Goal: Information Seeking & Learning: Learn about a topic

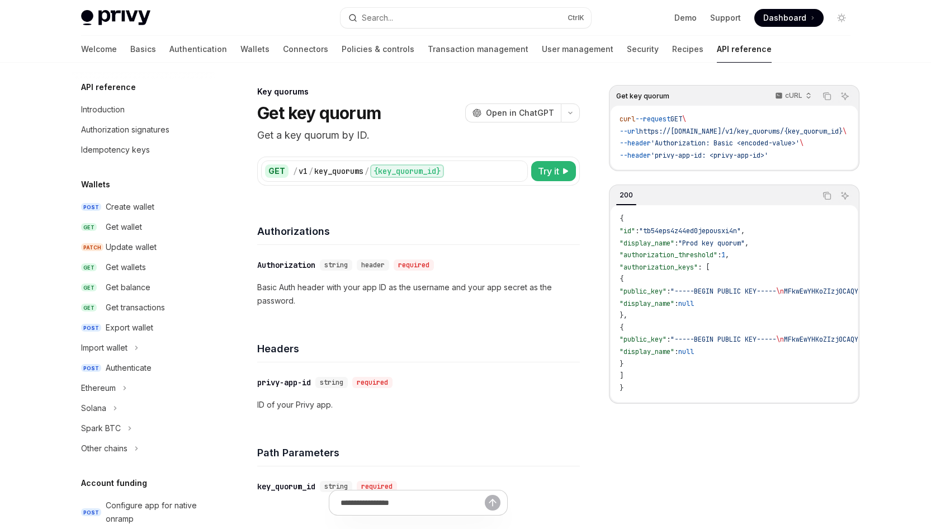
scroll to position [629, 0]
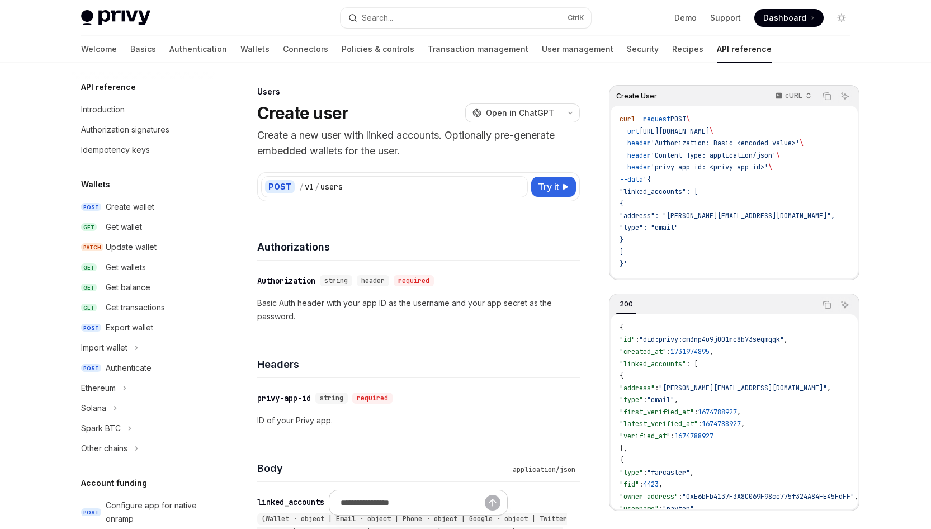
scroll to position [646, 0]
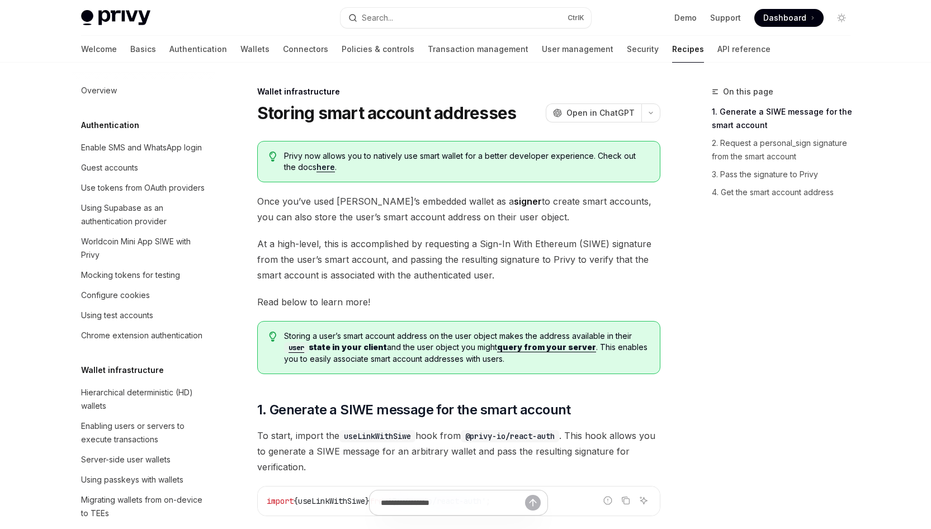
scroll to position [352, 0]
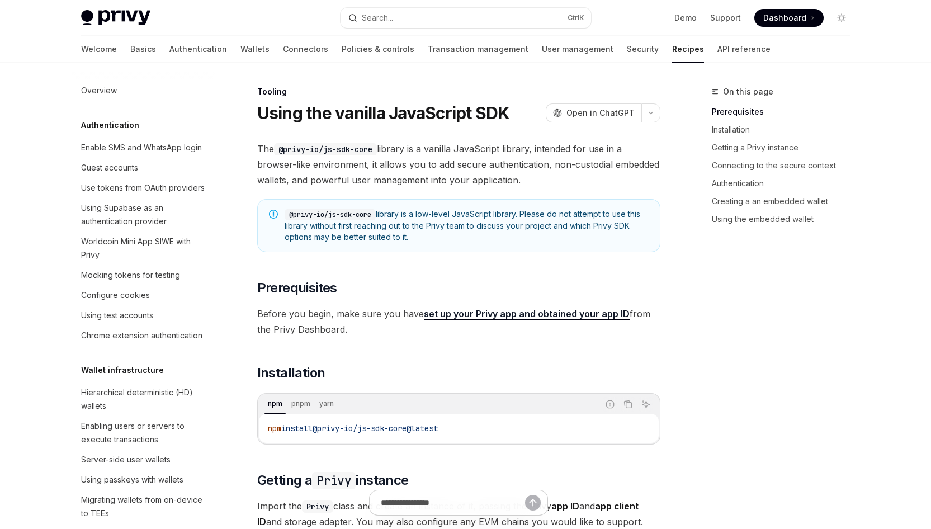
scroll to position [1361, 0]
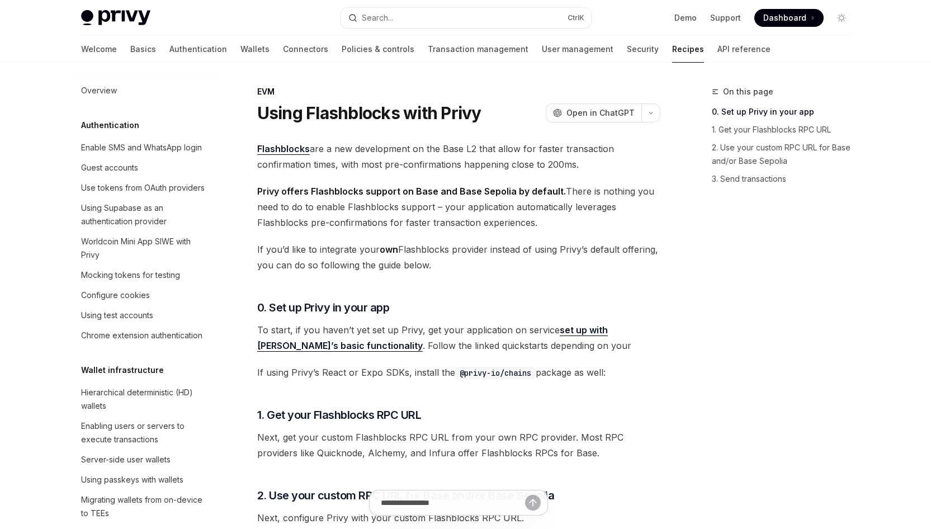
scroll to position [1559, 0]
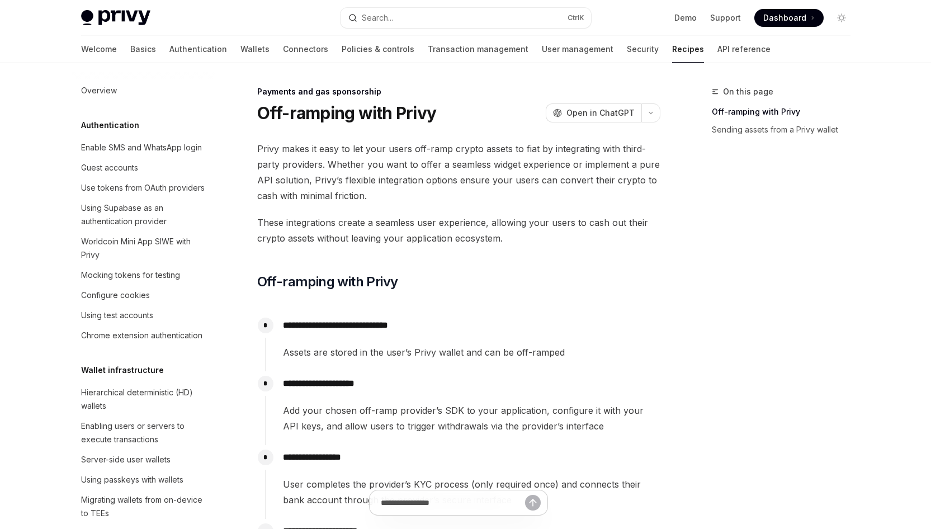
scroll to position [888, 0]
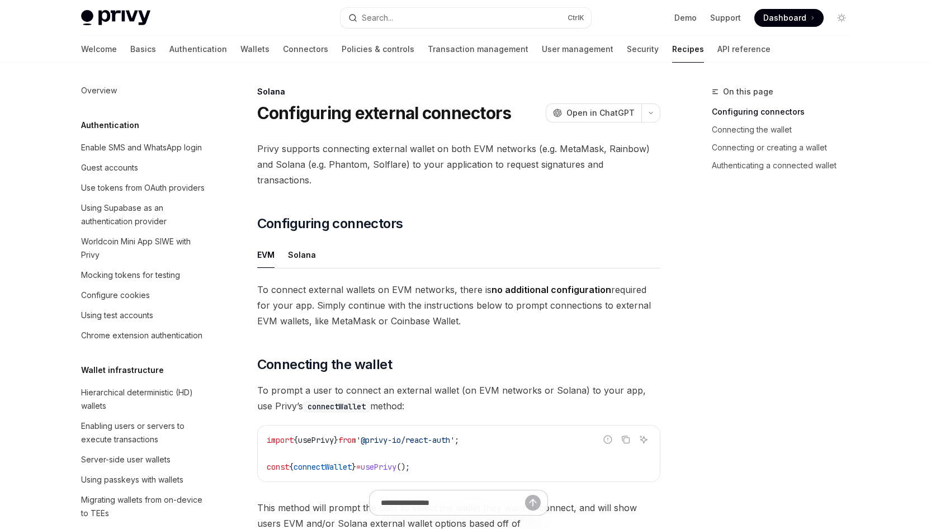
scroll to position [1757, 0]
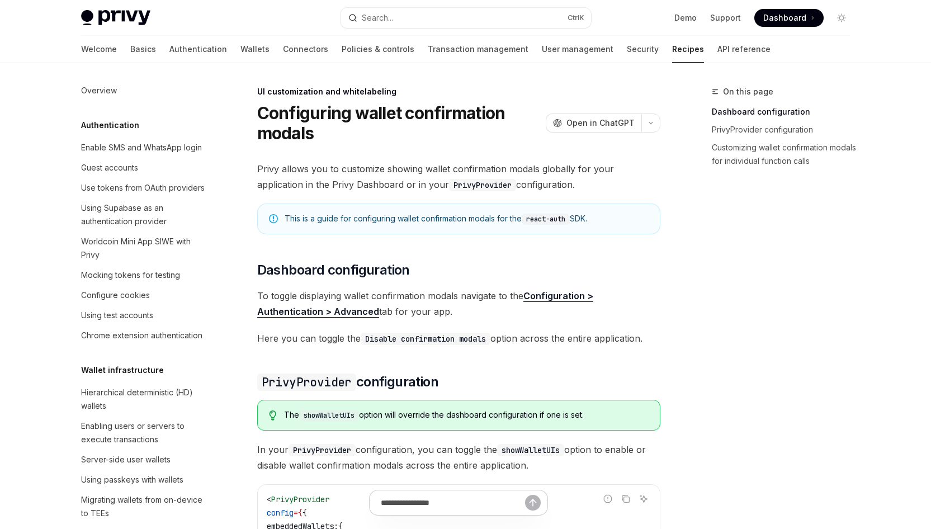
scroll to position [469, 0]
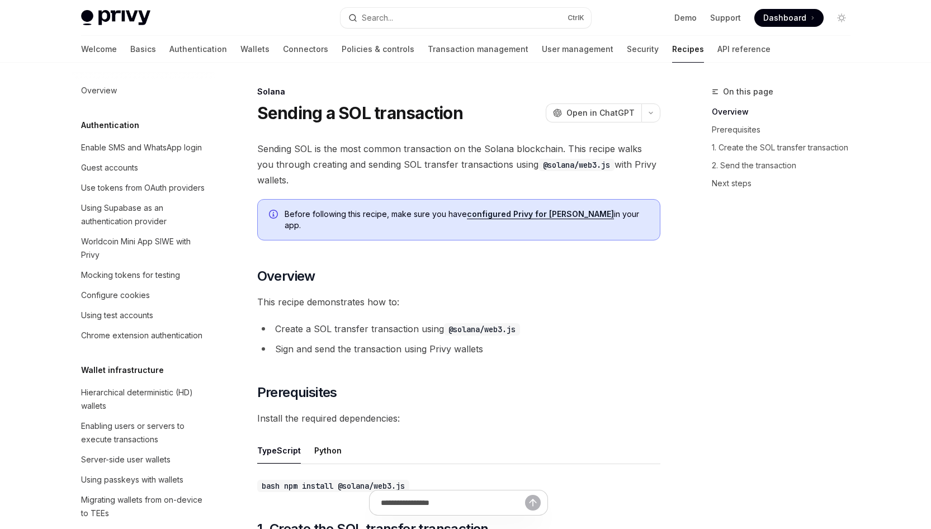
scroll to position [1723, 0]
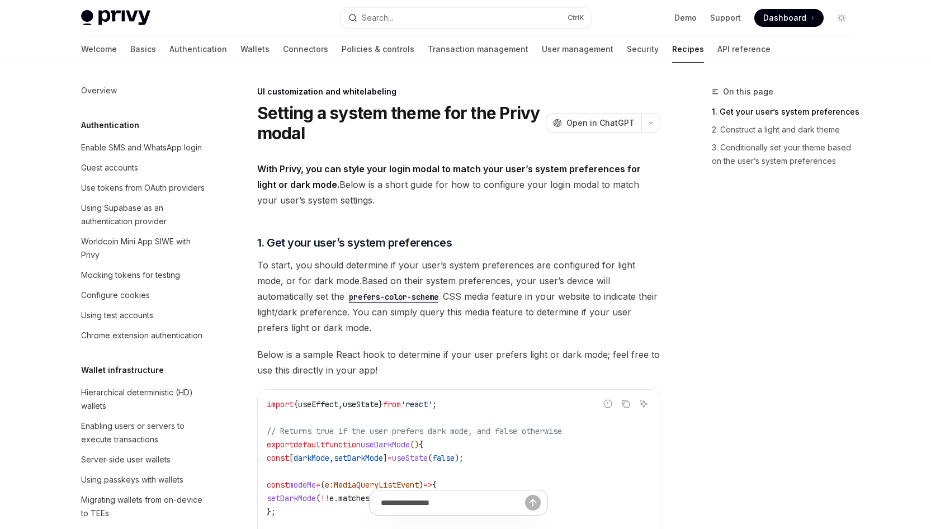
scroll to position [523, 0]
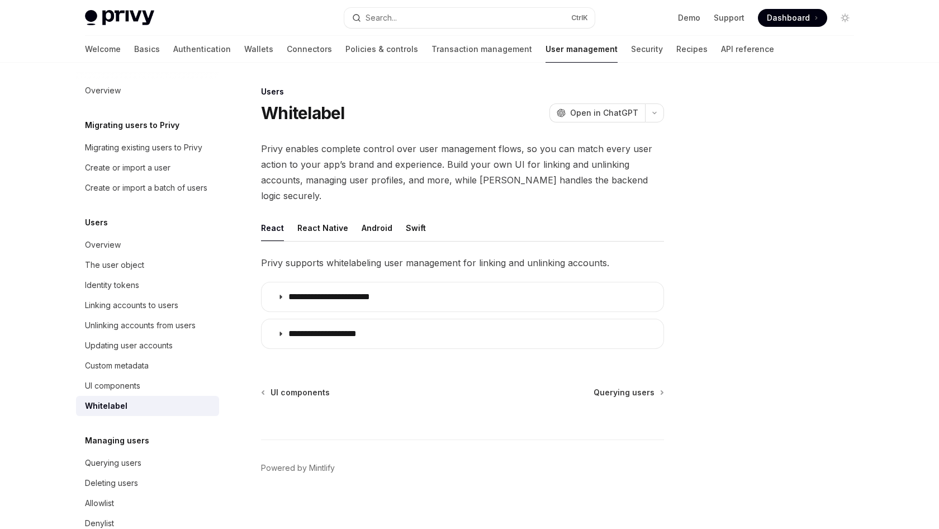
type textarea "*"
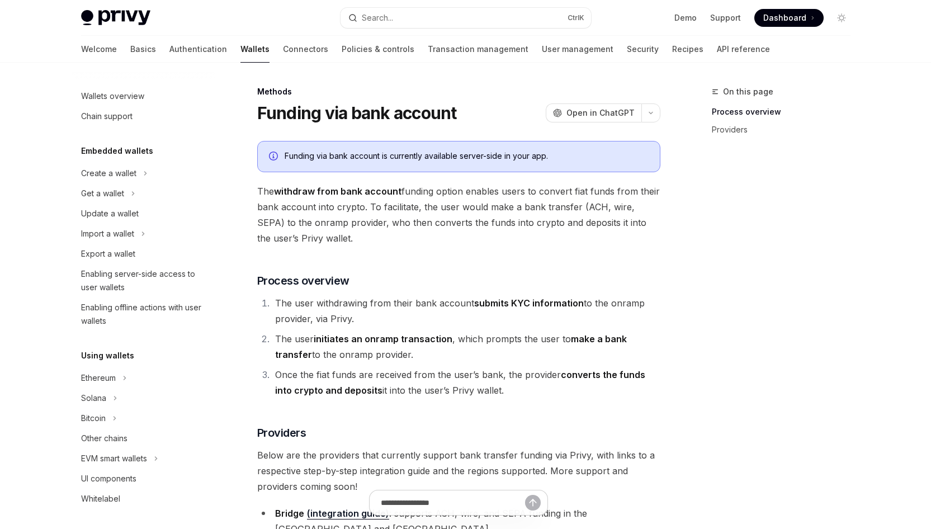
scroll to position [374, 0]
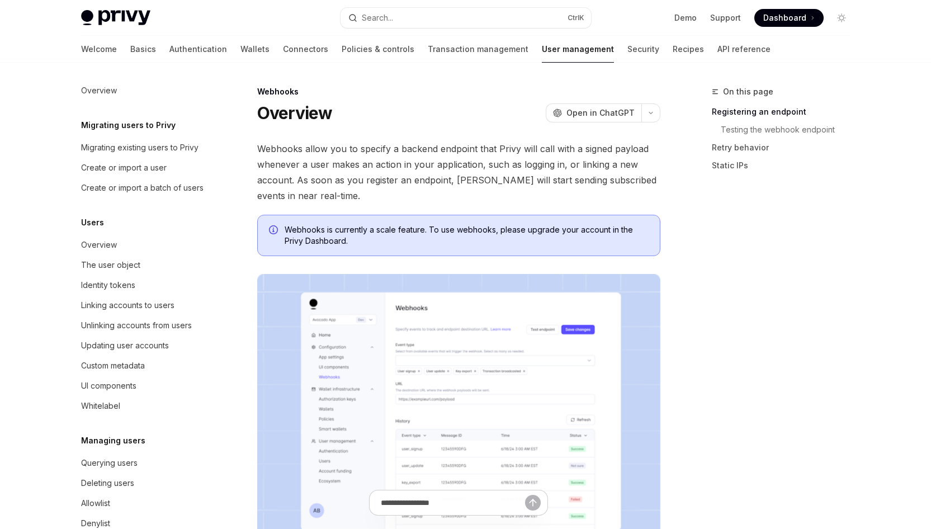
scroll to position [117, 0]
